Goal: Task Accomplishment & Management: Complete application form

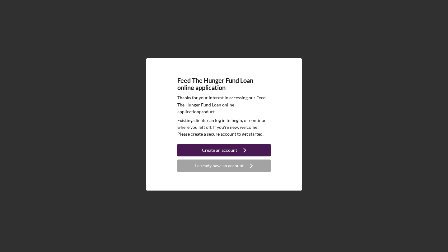
click at [235, 152] on div "Create an account" at bounding box center [219, 150] width 35 height 12
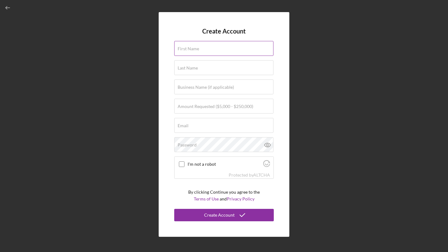
click at [204, 54] on input "First Name" at bounding box center [223, 48] width 99 height 15
type input "K"
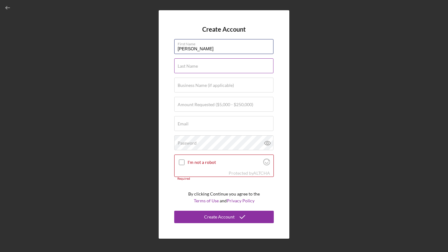
type input "[PERSON_NAME]"
click at [201, 62] on div "Last Name Required" at bounding box center [223, 66] width 99 height 16
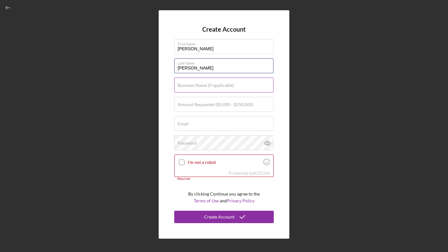
type input "[PERSON_NAME]"
click at [188, 89] on input "Business Name (if applicable)" at bounding box center [223, 85] width 99 height 15
